Goal: Navigation & Orientation: Find specific page/section

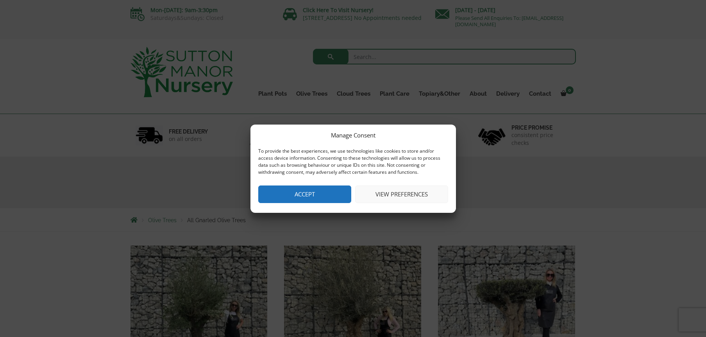
click at [383, 191] on button "View preferences" at bounding box center [401, 195] width 93 height 18
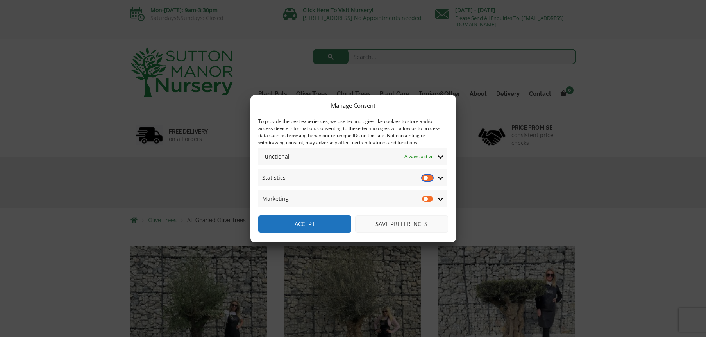
click at [428, 176] on input "Statistics" at bounding box center [428, 178] width 12 height 8
checkbox input "false"
click at [427, 200] on input "Marketing" at bounding box center [428, 199] width 12 height 8
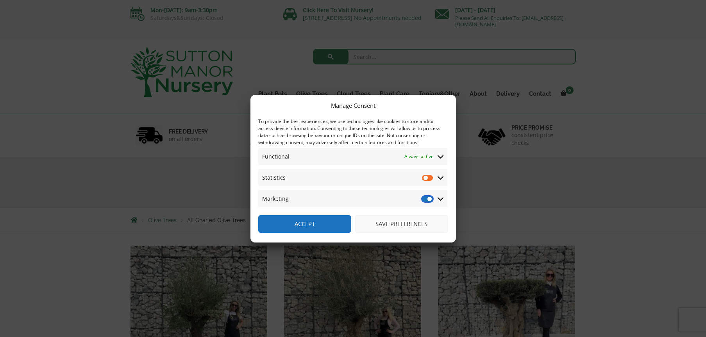
checkbox input "false"
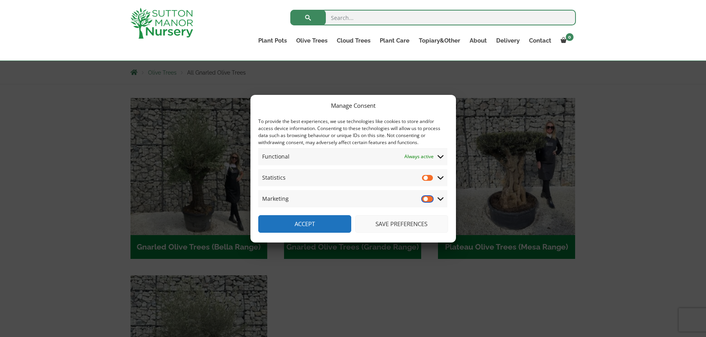
scroll to position [156, 0]
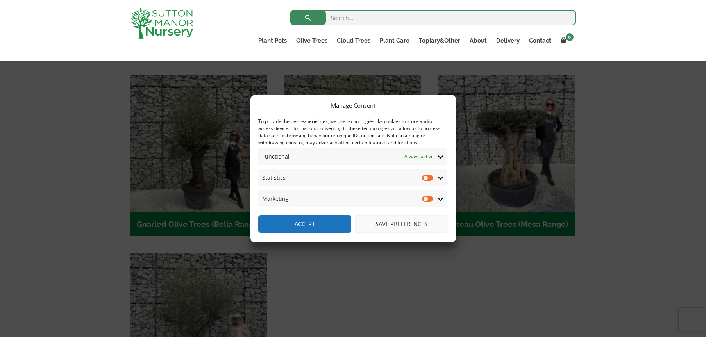
click at [393, 221] on button "Save preferences" at bounding box center [401, 224] width 93 height 18
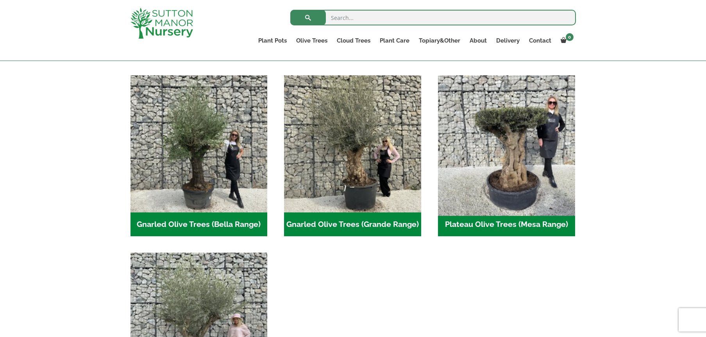
click at [495, 161] on img "Visit product category Plateau Olive Trees (Mesa Range)" at bounding box center [506, 144] width 144 height 144
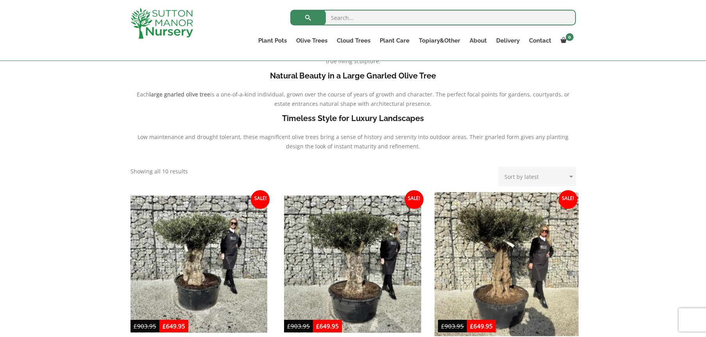
scroll to position [234, 0]
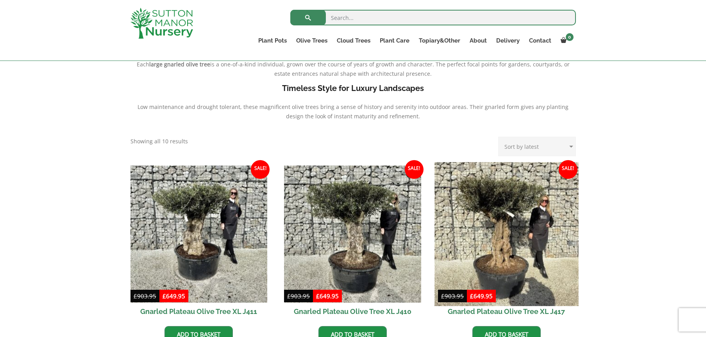
drag, startPoint x: 515, startPoint y: 215, endPoint x: 487, endPoint y: 217, distance: 27.4
click at [487, 217] on img at bounding box center [506, 234] width 144 height 144
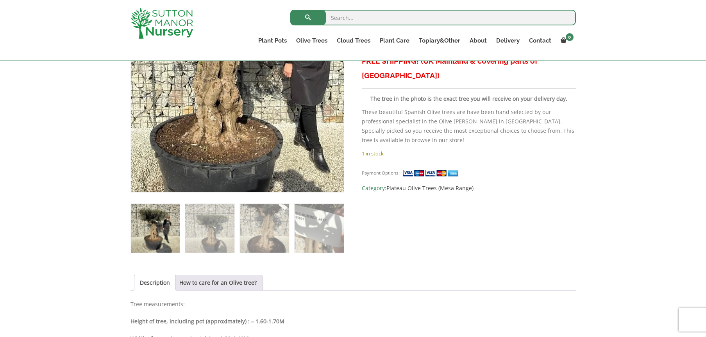
scroll to position [117, 0]
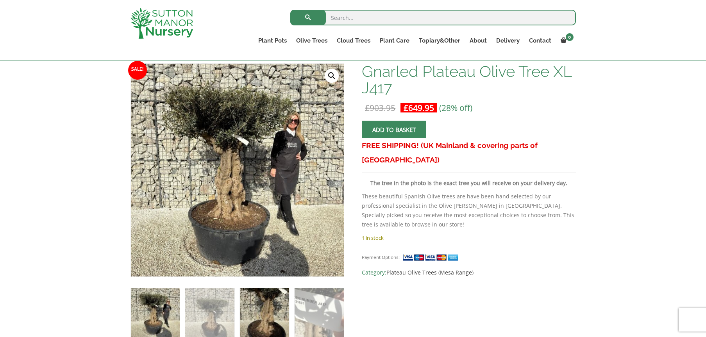
click at [266, 325] on img at bounding box center [264, 312] width 49 height 49
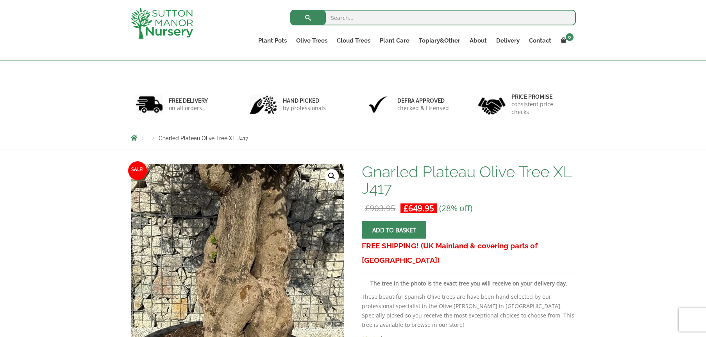
scroll to position [0, 0]
